Goal: Task Accomplishment & Management: Complete application form

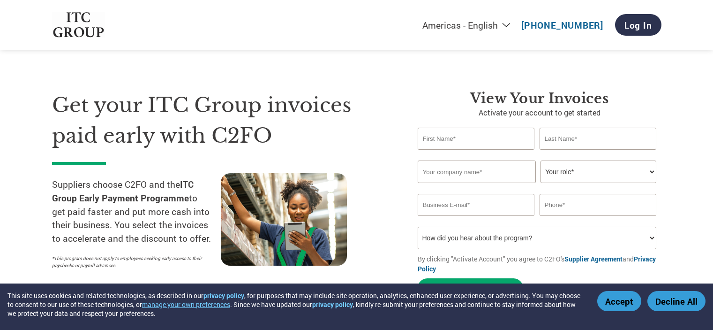
select select "en-[GEOGRAPHIC_DATA]"
click at [471, 135] on input "text" at bounding box center [476, 139] width 117 height 22
type input "d"
type input "[PERSON_NAME]"
click at [583, 135] on input "text" at bounding box center [598, 139] width 117 height 22
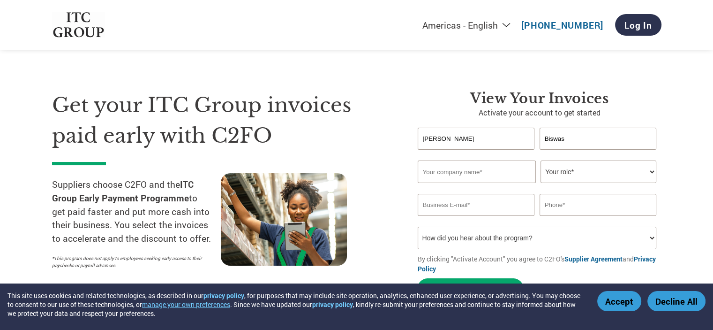
type input "Biswas"
click at [500, 174] on input "text" at bounding box center [477, 171] width 118 height 23
type input "TANISHQ ENTERPRISE"
click at [489, 206] on input "email" at bounding box center [476, 205] width 117 height 22
type input "[EMAIL_ADDRESS][DOMAIN_NAME]"
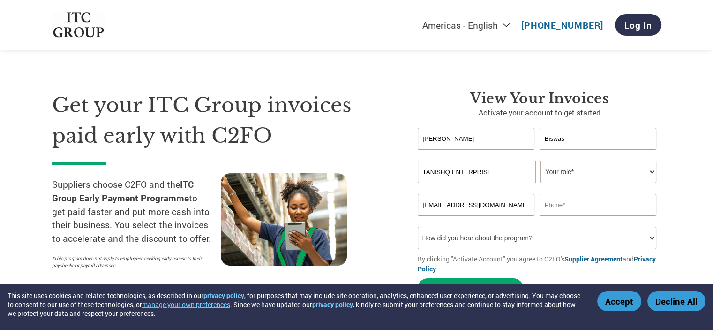
click at [600, 200] on input "text" at bounding box center [598, 205] width 117 height 22
type input "8001462765"
click at [648, 171] on select "Your role* CFO Controller Credit Manager Finance Director Treasurer CEO Preside…" at bounding box center [599, 171] width 116 height 23
select select "OTHER"
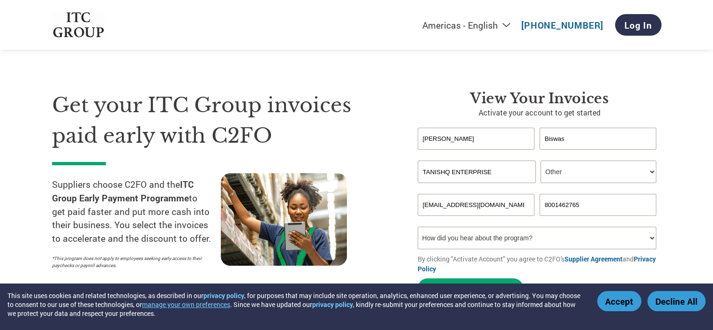
click at [541, 160] on select "Your role* CFO Controller Credit Manager Finance Director Treasurer CEO Preside…" at bounding box center [599, 171] width 116 height 23
click at [653, 232] on select "How did you hear about the program? Received a letter Email Social Media Online…" at bounding box center [537, 238] width 239 height 23
select select "Email"
click at [418, 227] on select "How did you hear about the program? Received a letter Email Social Media Online…" at bounding box center [537, 238] width 239 height 23
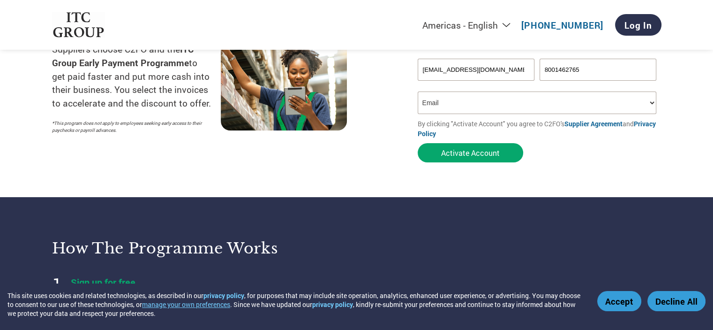
scroll to position [70, 0]
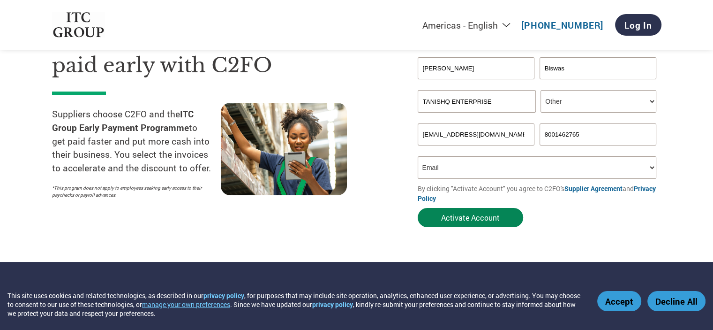
click at [484, 215] on button "Activate Account" at bounding box center [471, 217] width 106 height 19
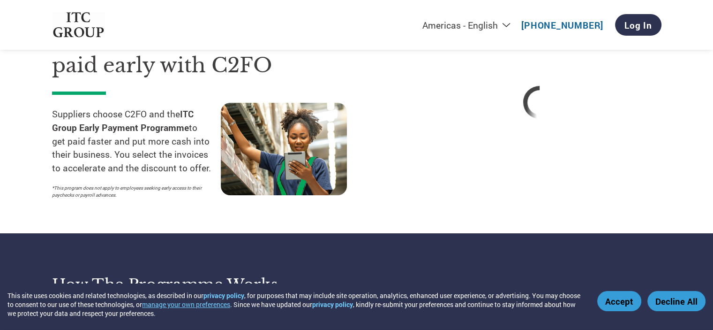
select select "en-[GEOGRAPHIC_DATA]"
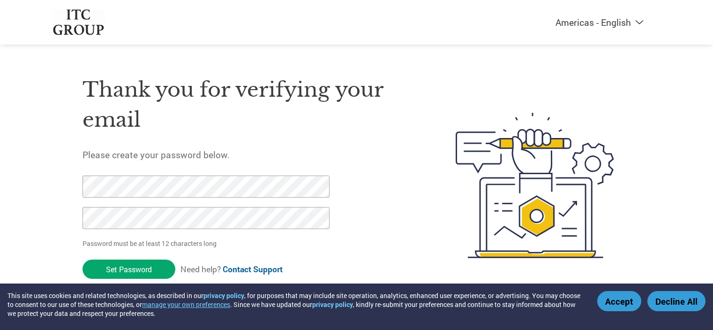
select select "en-[GEOGRAPHIC_DATA]"
click at [129, 266] on input "Set Password" at bounding box center [129, 269] width 93 height 19
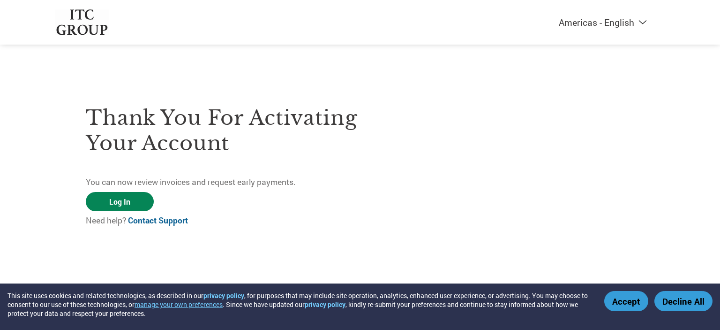
click at [129, 195] on link "Log In" at bounding box center [120, 201] width 68 height 19
